Goal: Task Accomplishment & Management: Use online tool/utility

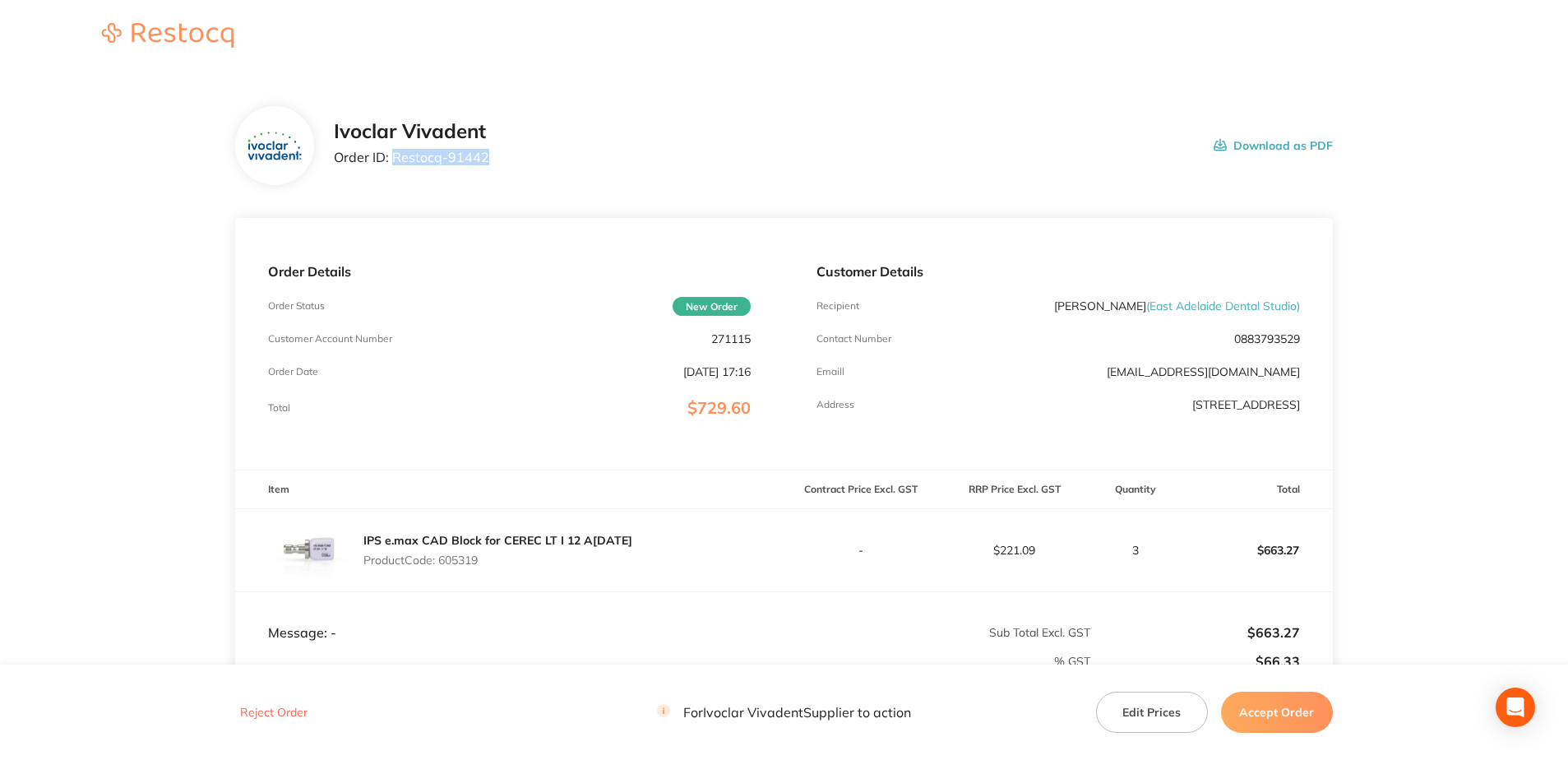
drag, startPoint x: 392, startPoint y: 158, endPoint x: 501, endPoint y: 163, distance: 109.1
click at [501, 163] on div "Ivoclar Vivadent Order ID: Restocq- 91442 Download as PDF" at bounding box center [834, 145] width 999 height 51
copy p "Restocq- 91442"
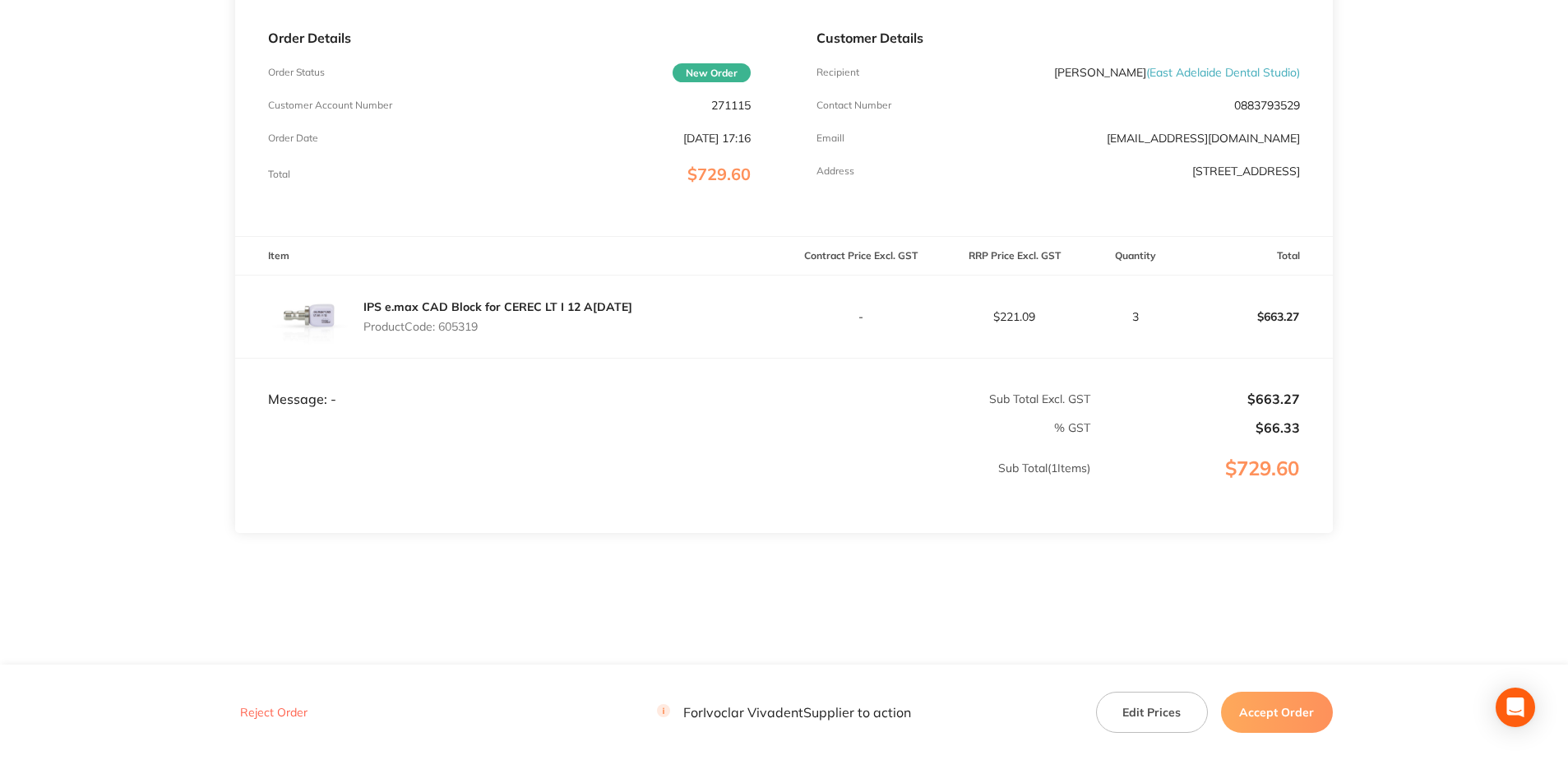
click at [458, 331] on p "Product Code: 605319" at bounding box center [498, 326] width 269 height 13
copy p "605319"
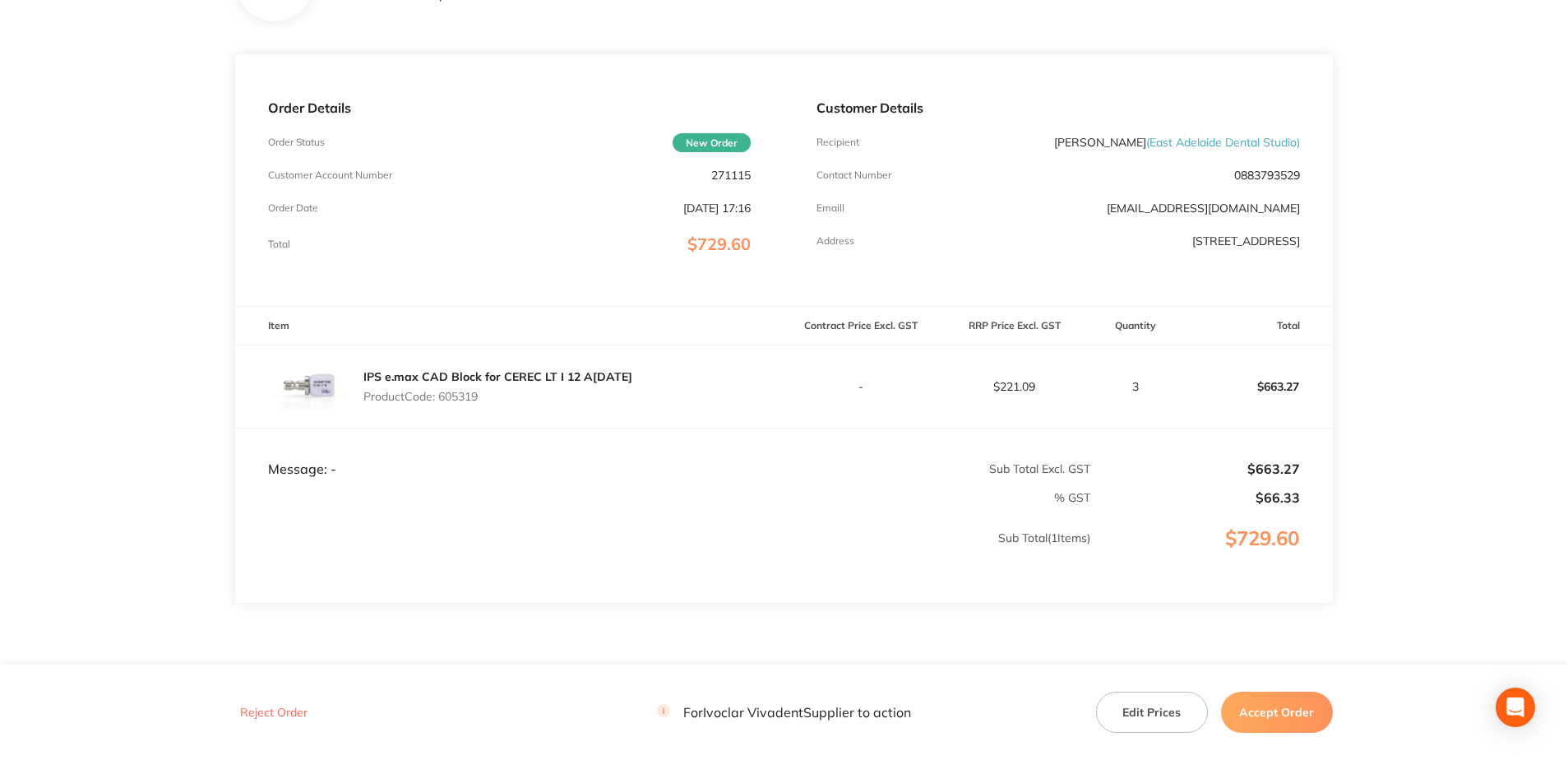
scroll to position [164, 0]
click at [599, 390] on p "Product Code: 605319" at bounding box center [498, 395] width 269 height 13
click at [1174, 722] on button "Edit Prices" at bounding box center [1152, 712] width 112 height 42
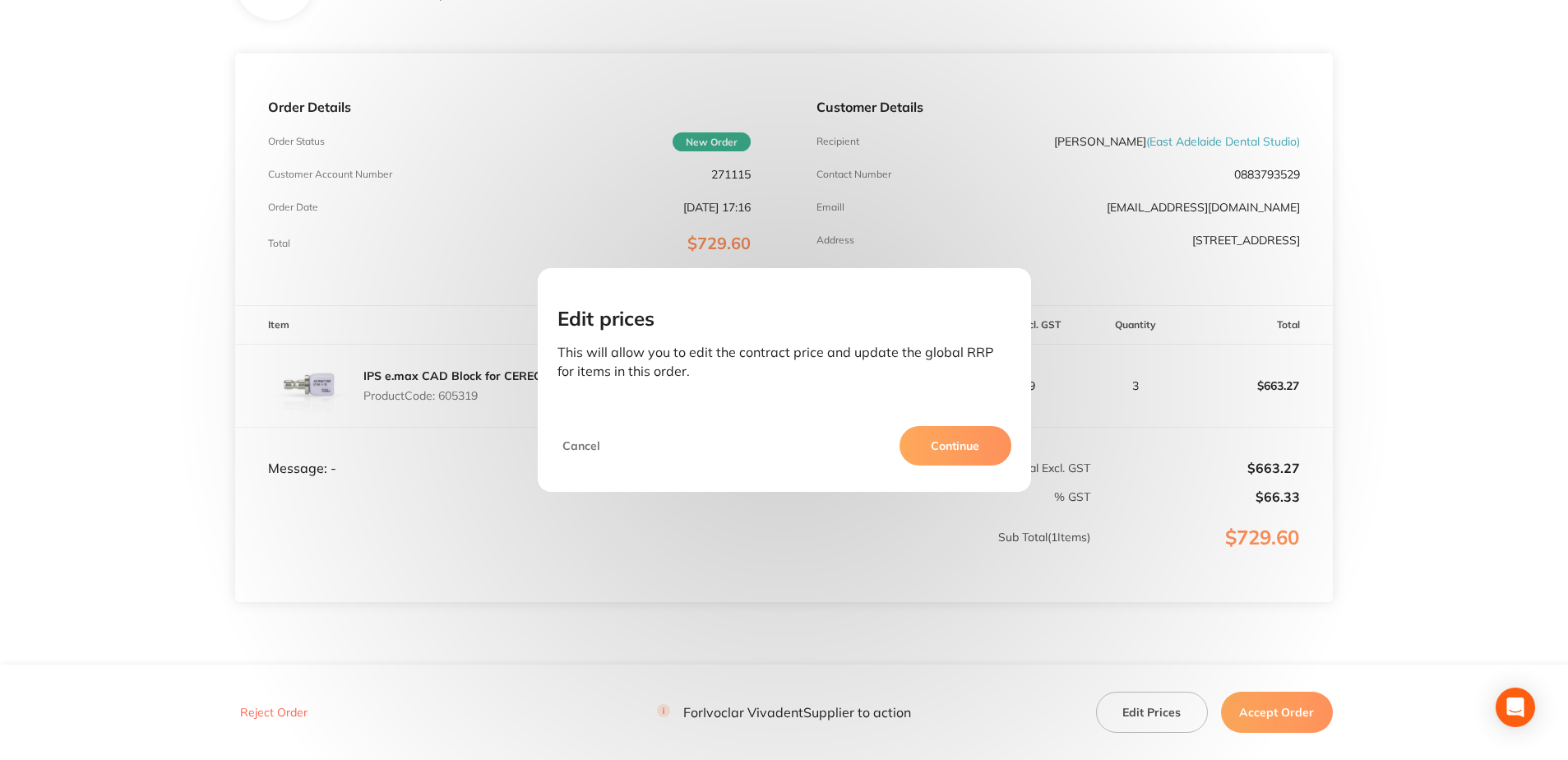
click at [950, 453] on button "Continue" at bounding box center [955, 445] width 112 height 40
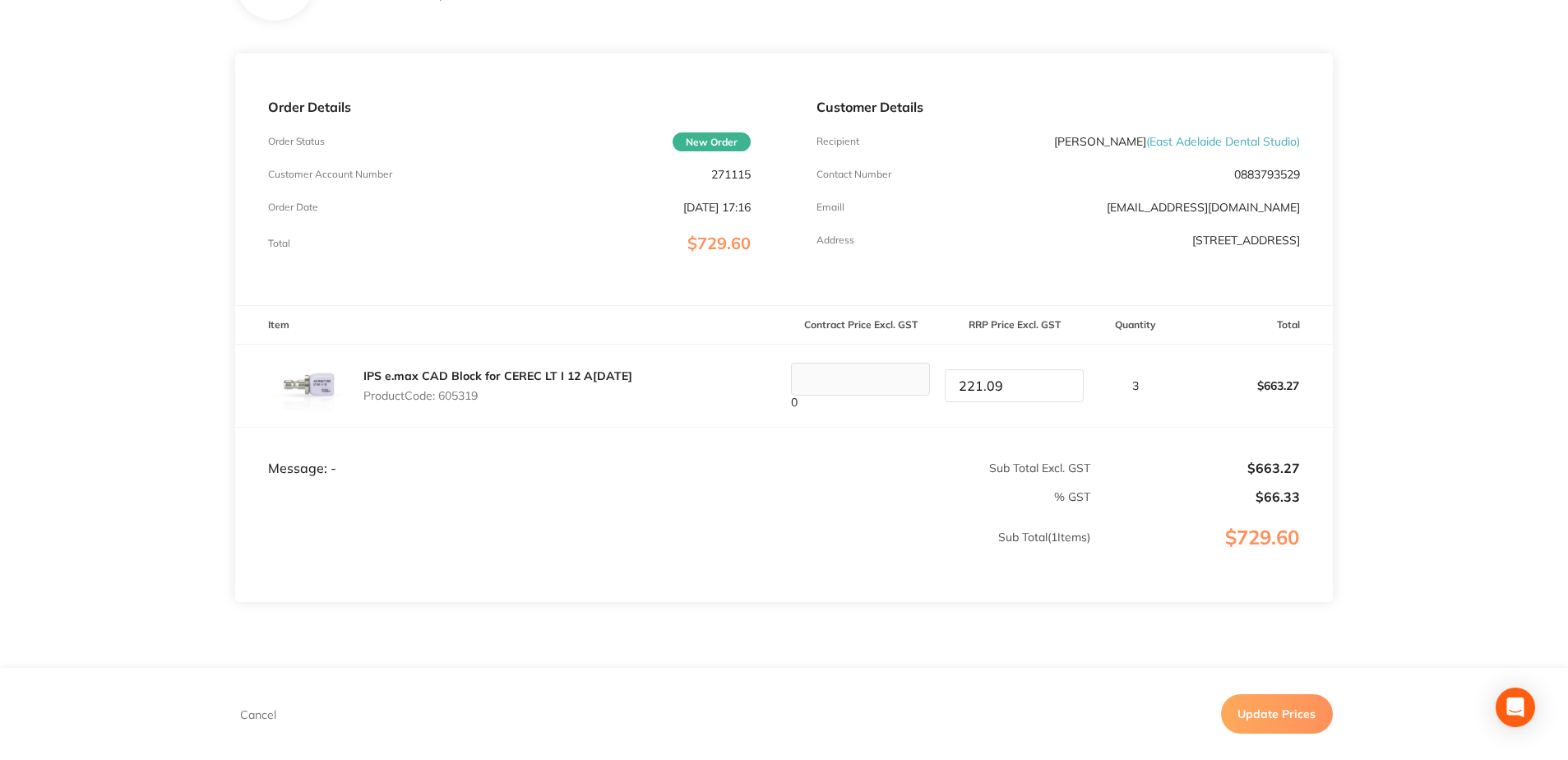
drag, startPoint x: 1019, startPoint y: 388, endPoint x: 949, endPoint y: 387, distance: 70.0
click at [949, 387] on input "221.09" at bounding box center [1014, 386] width 139 height 33
type input "193.45"
click at [1271, 710] on button "Update Prices" at bounding box center [1276, 714] width 112 height 40
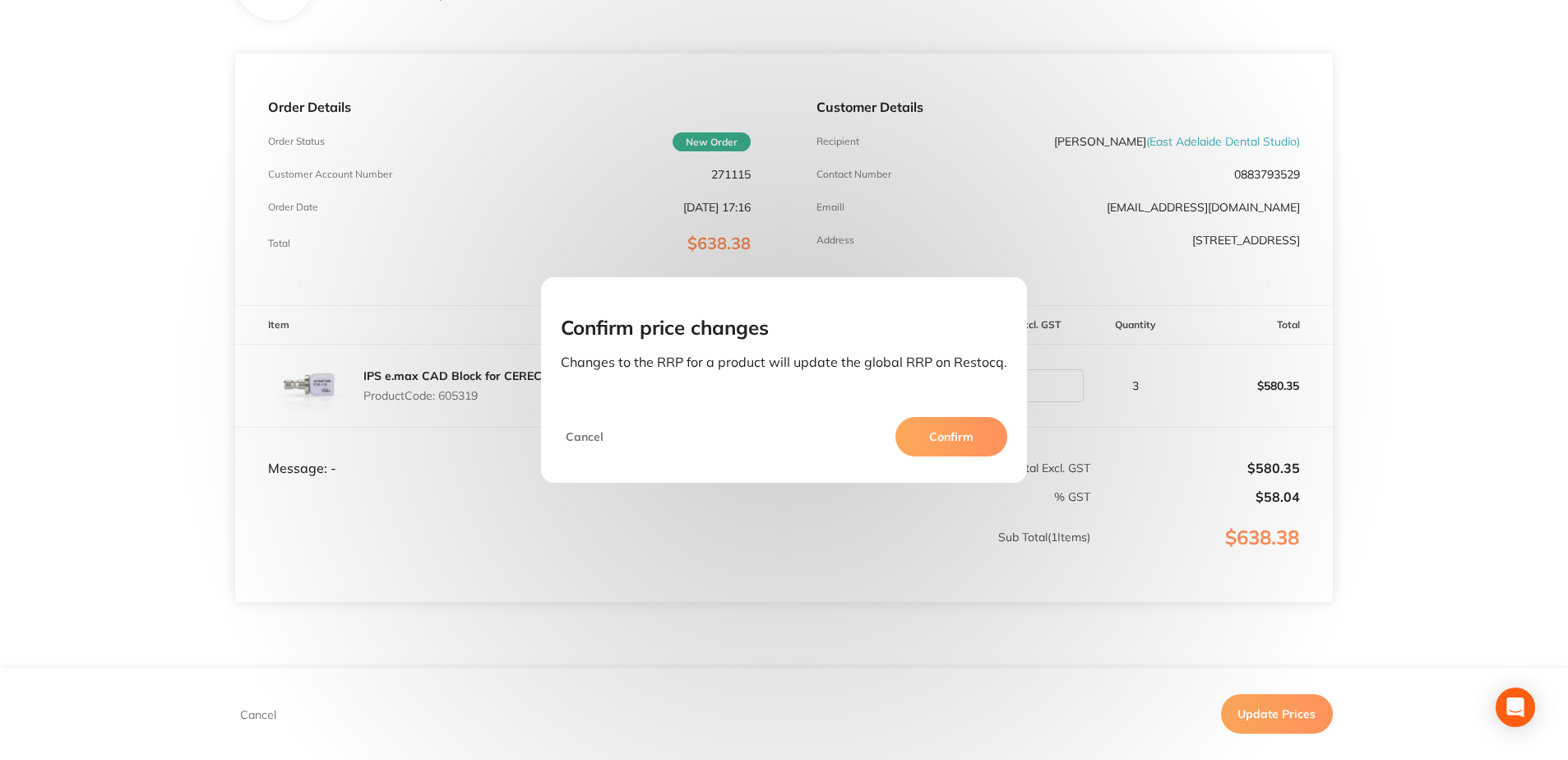
drag, startPoint x: 955, startPoint y: 440, endPoint x: 983, endPoint y: 480, distance: 48.8
click at [955, 440] on button "Confirm" at bounding box center [951, 436] width 112 height 40
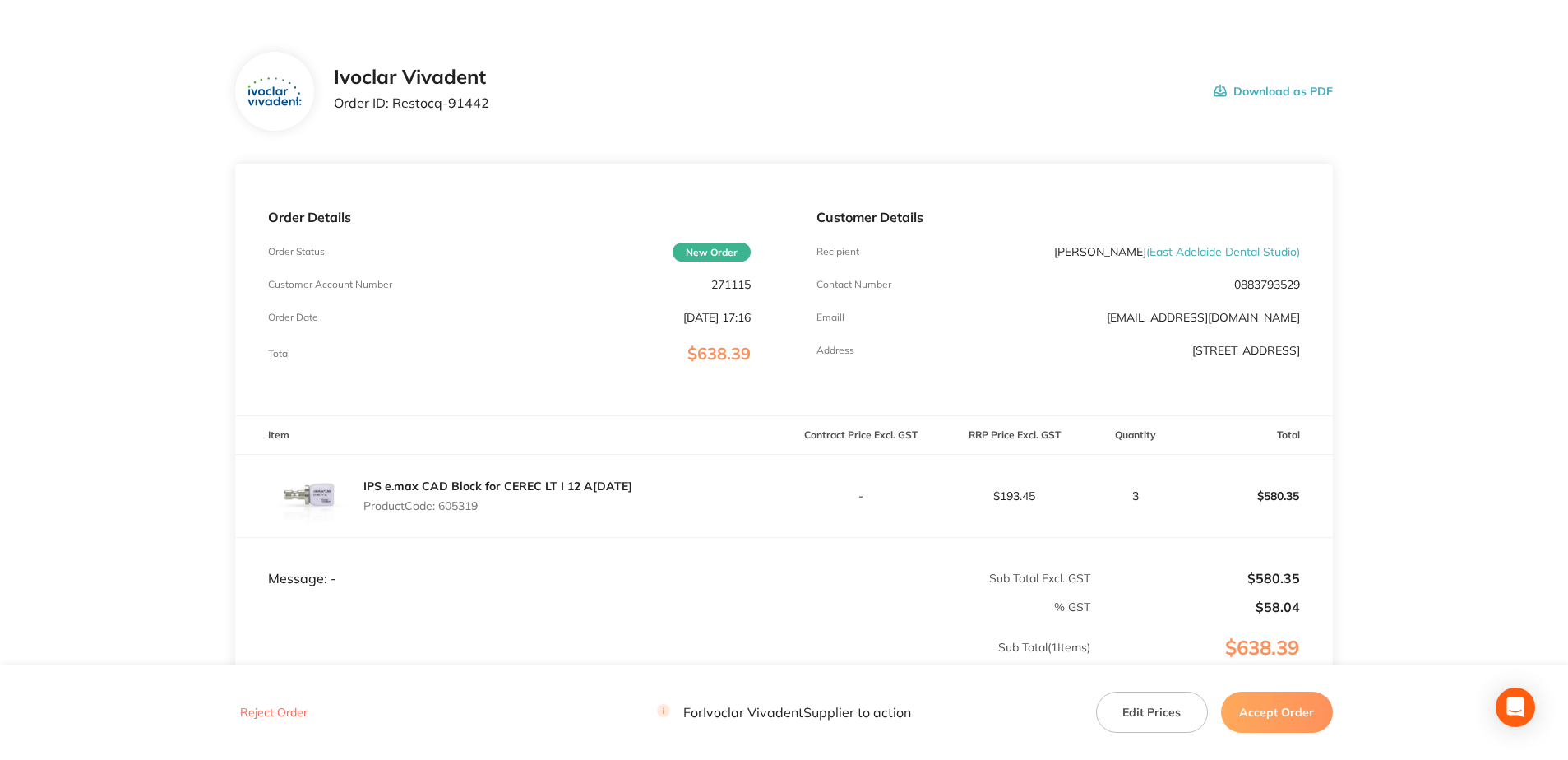
scroll to position [82, 0]
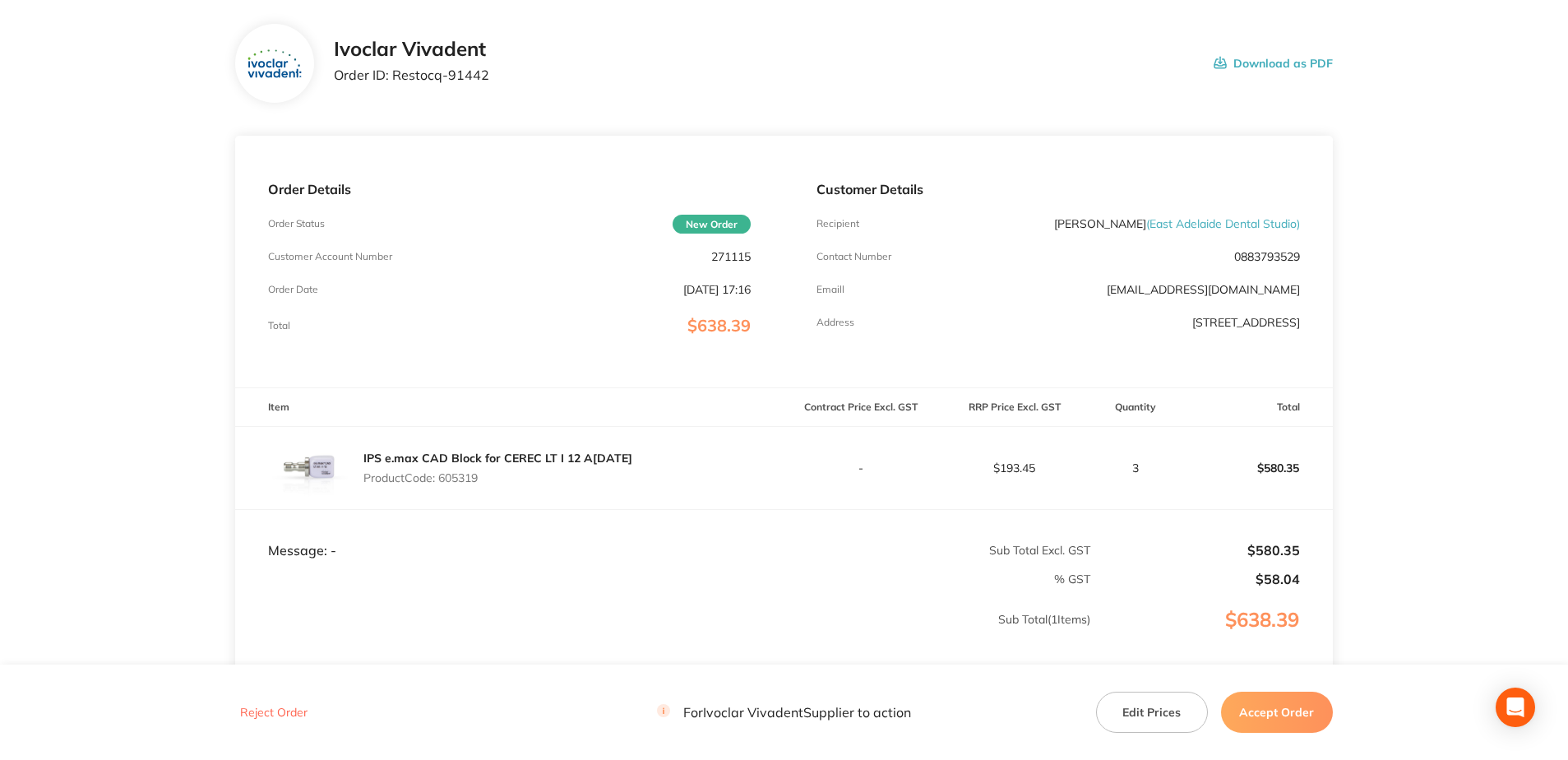
click at [1271, 728] on button "Accept Order" at bounding box center [1276, 712] width 112 height 42
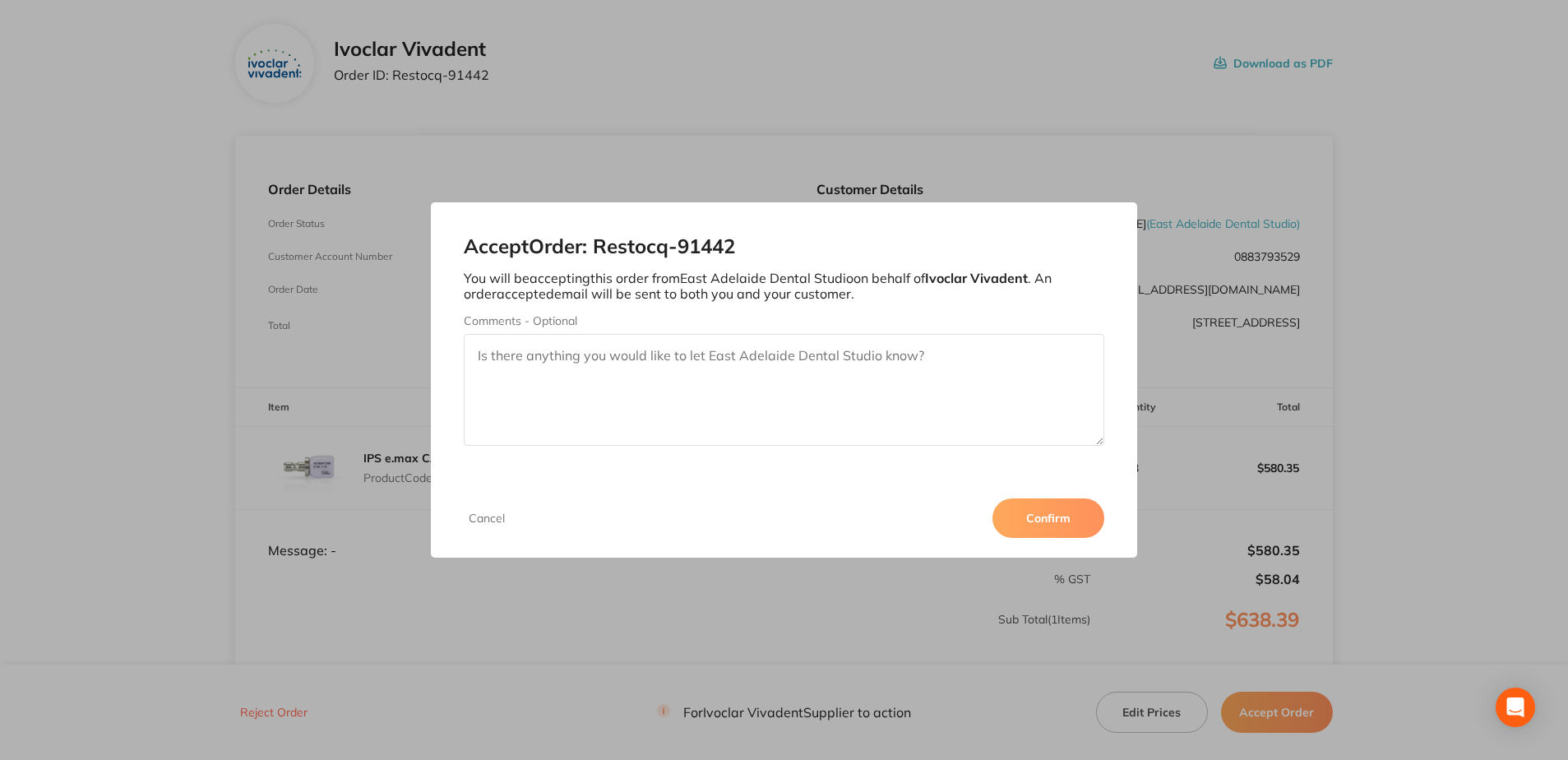
click at [1065, 524] on button "Confirm" at bounding box center [1048, 518] width 112 height 40
